Goal: Task Accomplishment & Management: Use online tool/utility

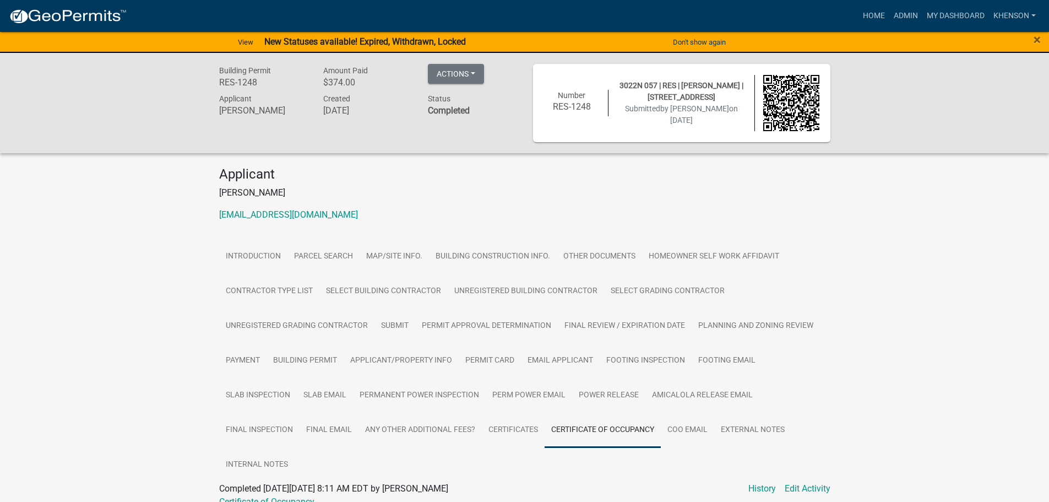
scroll to position [53, 0]
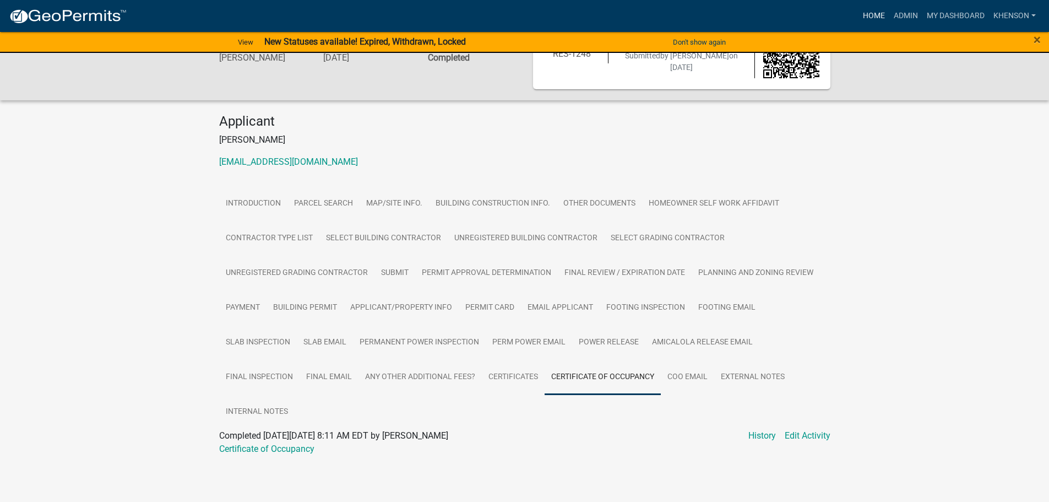
click at [876, 10] on link "Home" at bounding box center [873, 16] width 31 height 21
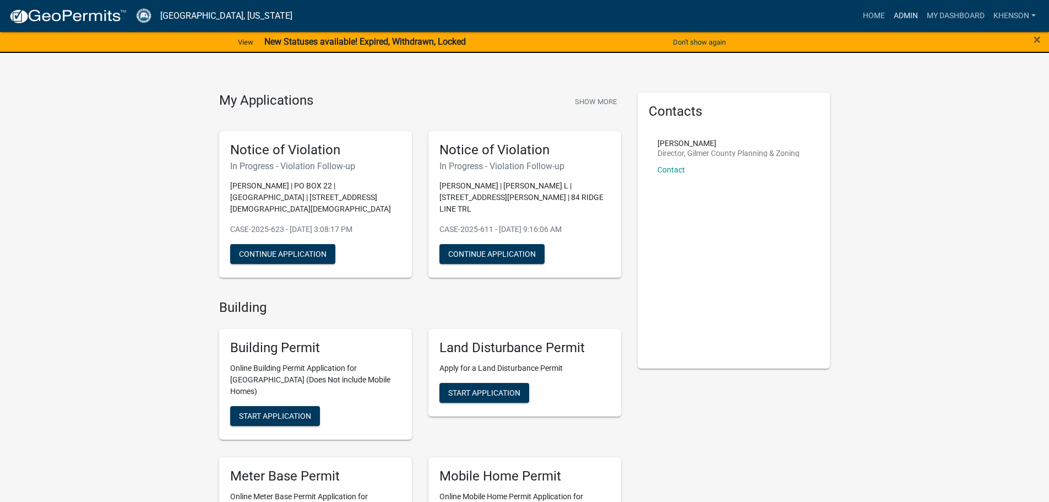
click at [907, 10] on link "Admin" at bounding box center [905, 16] width 33 height 21
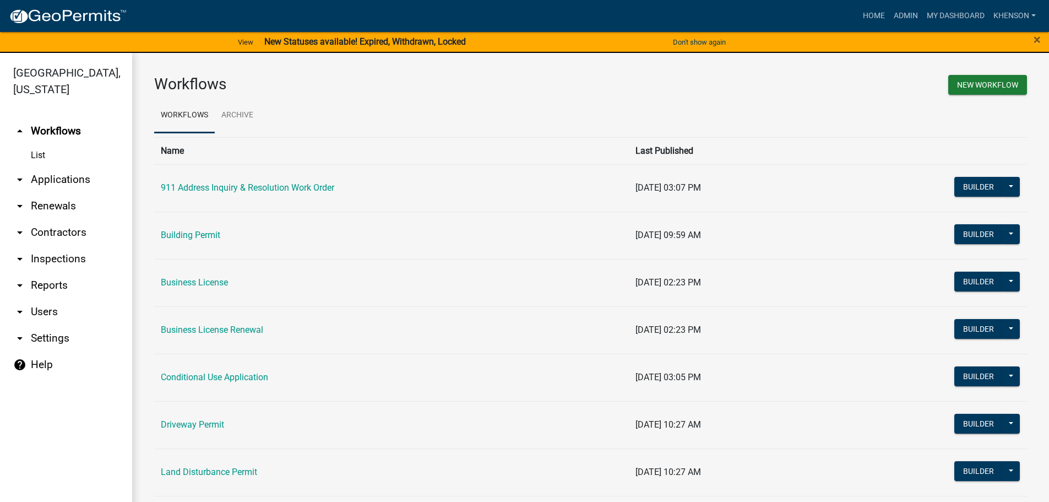
click at [68, 202] on link "arrow_drop_down Renewals" at bounding box center [66, 206] width 132 height 26
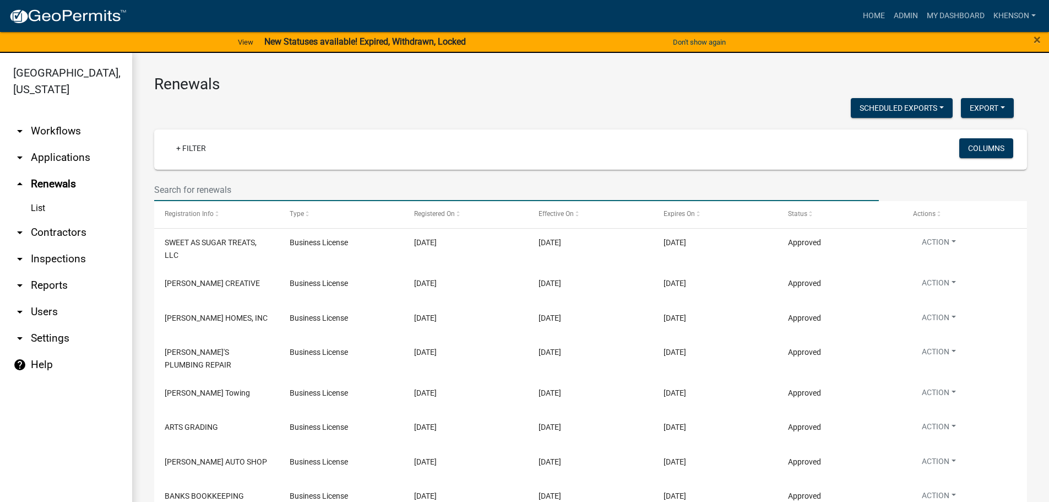
click at [170, 189] on input "text" at bounding box center [516, 189] width 725 height 23
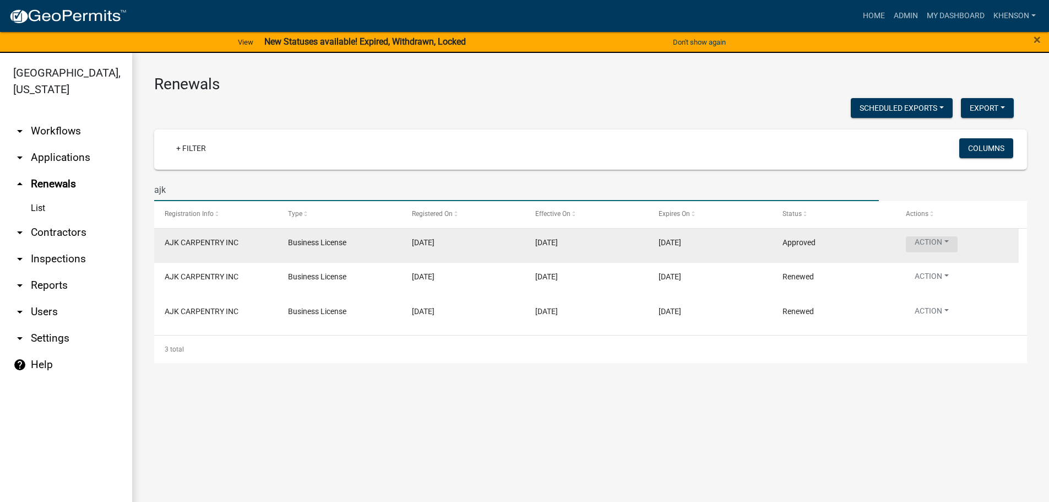
type input "ajk"
click at [947, 244] on button "Action" at bounding box center [932, 244] width 52 height 16
